Goal: Find contact information: Find contact information

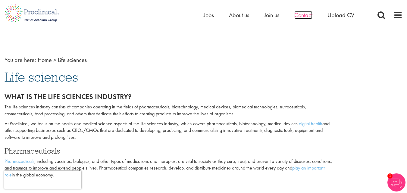
click at [305, 17] on span "Contact" at bounding box center [304, 15] width 18 height 8
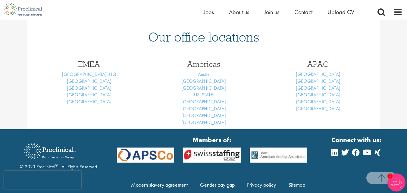
scroll to position [220, 0]
